Goal: Transaction & Acquisition: Purchase product/service

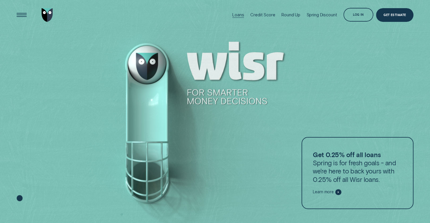
click at [236, 14] on div "Loans" at bounding box center [238, 14] width 12 height 5
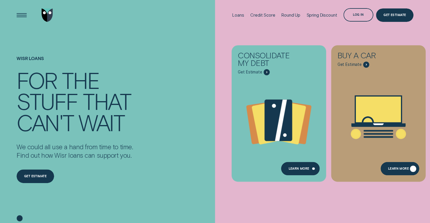
click at [396, 168] on div "Learn More" at bounding box center [398, 169] width 21 height 3
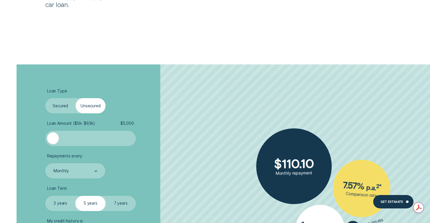
scroll to position [1018, 0]
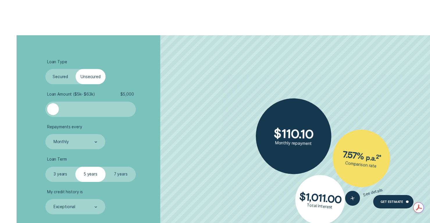
click at [58, 78] on label "Secured" at bounding box center [60, 76] width 30 height 15
click at [45, 69] on input "Secured" at bounding box center [45, 69] width 0 height 0
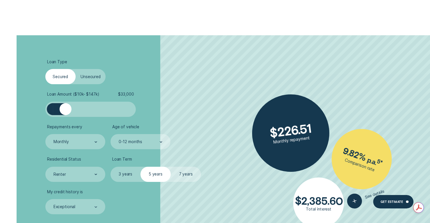
drag, startPoint x: 58, startPoint y: 109, endPoint x: 66, endPoint y: 110, distance: 8.2
click at [66, 110] on div at bounding box center [65, 109] width 12 height 12
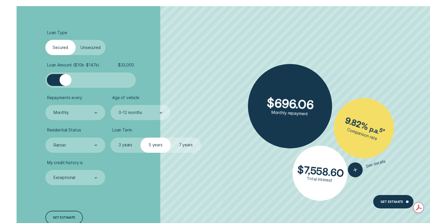
scroll to position [1076, 0]
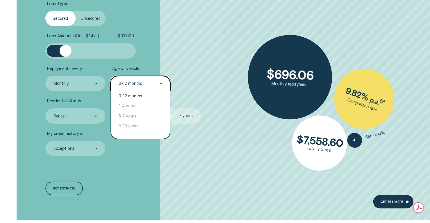
click at [129, 82] on div "0-12 months" at bounding box center [131, 83] width 24 height 5
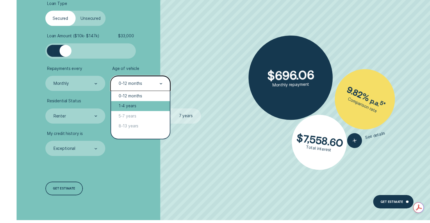
click at [130, 106] on div "1-4 years" at bounding box center [140, 106] width 59 height 10
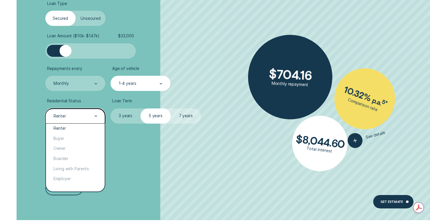
click at [74, 116] on div "Renter" at bounding box center [75, 116] width 45 height 6
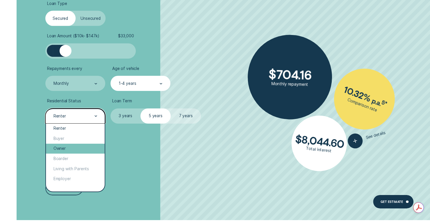
click at [71, 147] on div "Owner" at bounding box center [75, 148] width 59 height 10
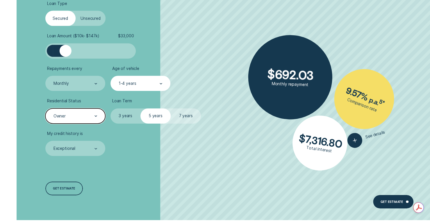
click at [189, 117] on label "7 years" at bounding box center [186, 115] width 30 height 15
click at [171, 108] on input "7 years" at bounding box center [171, 108] width 0 height 0
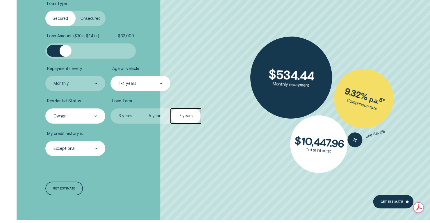
click at [93, 150] on div "Exceptional" at bounding box center [75, 148] width 45 height 6
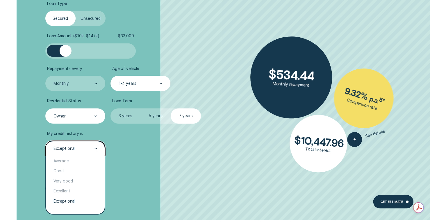
click at [93, 150] on div "Exceptional" at bounding box center [75, 148] width 45 height 6
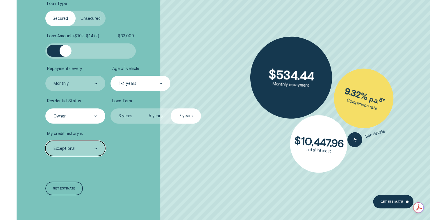
click at [83, 120] on div "Owner" at bounding box center [75, 115] width 60 height 15
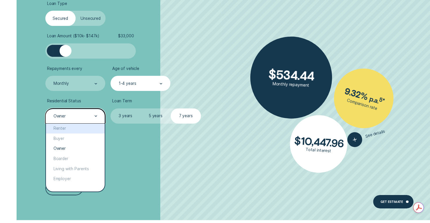
click at [81, 129] on div "Renter" at bounding box center [75, 128] width 59 height 10
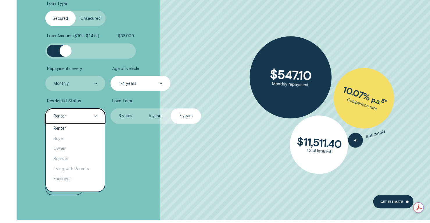
click at [83, 119] on div "Renter" at bounding box center [75, 115] width 60 height 15
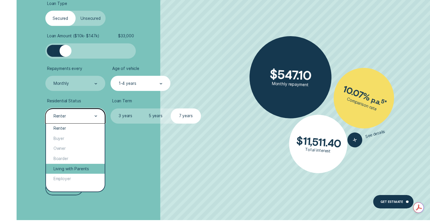
click at [77, 168] on div "Living with Parents" at bounding box center [75, 168] width 59 height 10
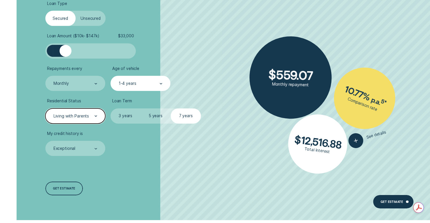
click at [83, 116] on div "Living with Parents" at bounding box center [71, 115] width 35 height 5
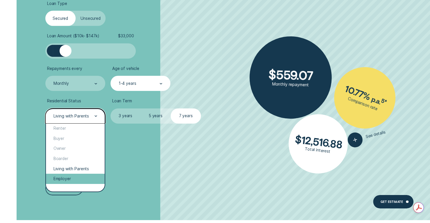
click at [86, 178] on div "Employer" at bounding box center [75, 178] width 59 height 10
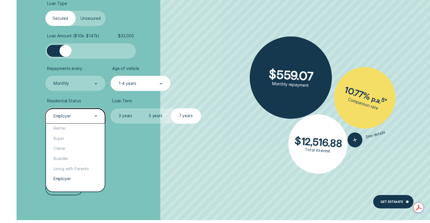
click at [83, 116] on div "Employer" at bounding box center [75, 116] width 45 height 6
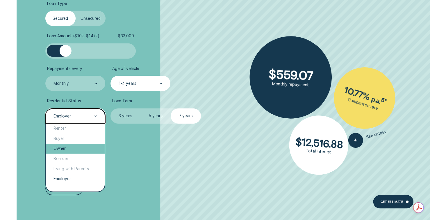
click at [79, 148] on div "Owner" at bounding box center [75, 148] width 59 height 10
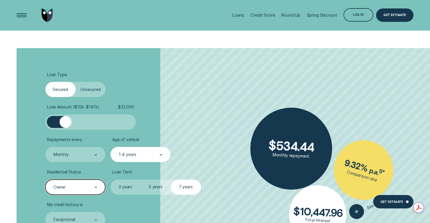
scroll to position [989, 0]
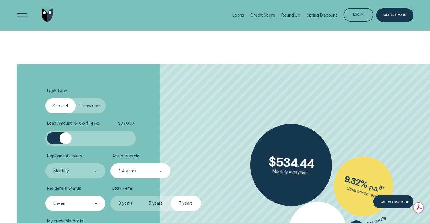
click at [97, 104] on label "Unsecured" at bounding box center [91, 105] width 30 height 15
click at [76, 98] on input "Unsecured" at bounding box center [76, 98] width 0 height 0
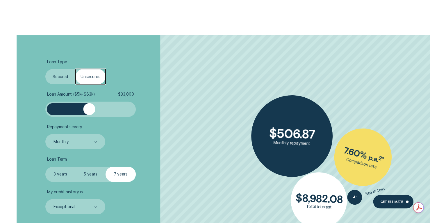
scroll to position [1047, 0]
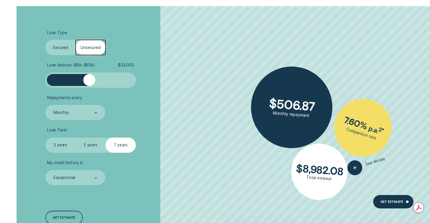
click at [63, 47] on label "Secured" at bounding box center [60, 47] width 30 height 15
click at [45, 40] on input "Secured" at bounding box center [45, 40] width 0 height 0
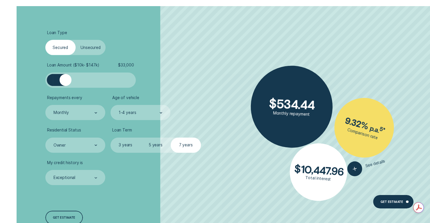
click at [89, 51] on label "Unsecured" at bounding box center [91, 47] width 30 height 15
click at [76, 40] on input "Unsecured" at bounding box center [76, 40] width 0 height 0
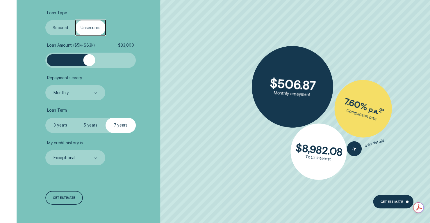
scroll to position [1076, 0]
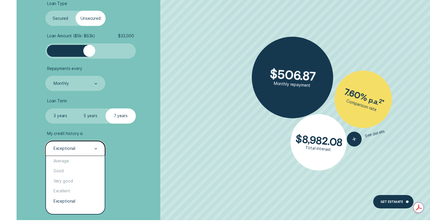
click at [81, 152] on div "Exceptional" at bounding box center [75, 148] width 60 height 15
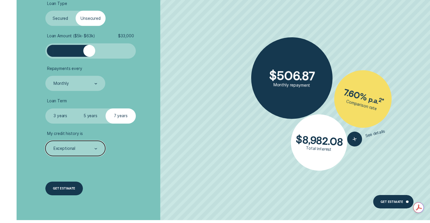
click at [71, 189] on div "Get estimate" at bounding box center [64, 188] width 22 height 3
